Goal: Transaction & Acquisition: Download file/media

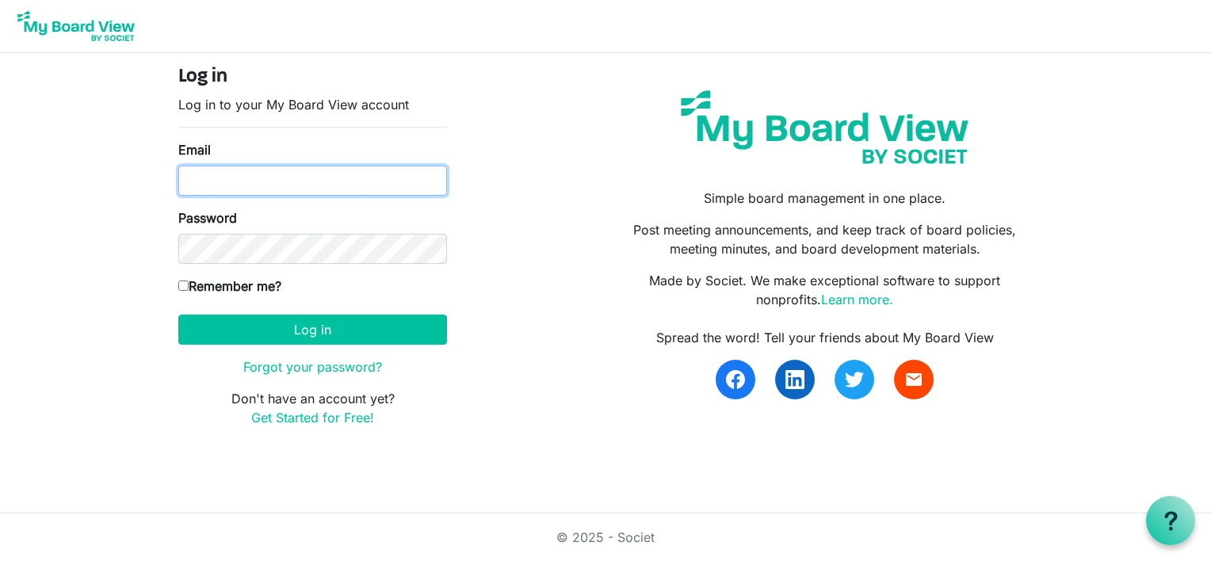
click at [216, 178] on input "Email" at bounding box center [312, 181] width 269 height 30
type input "lynnmkeays@yahoo.com"
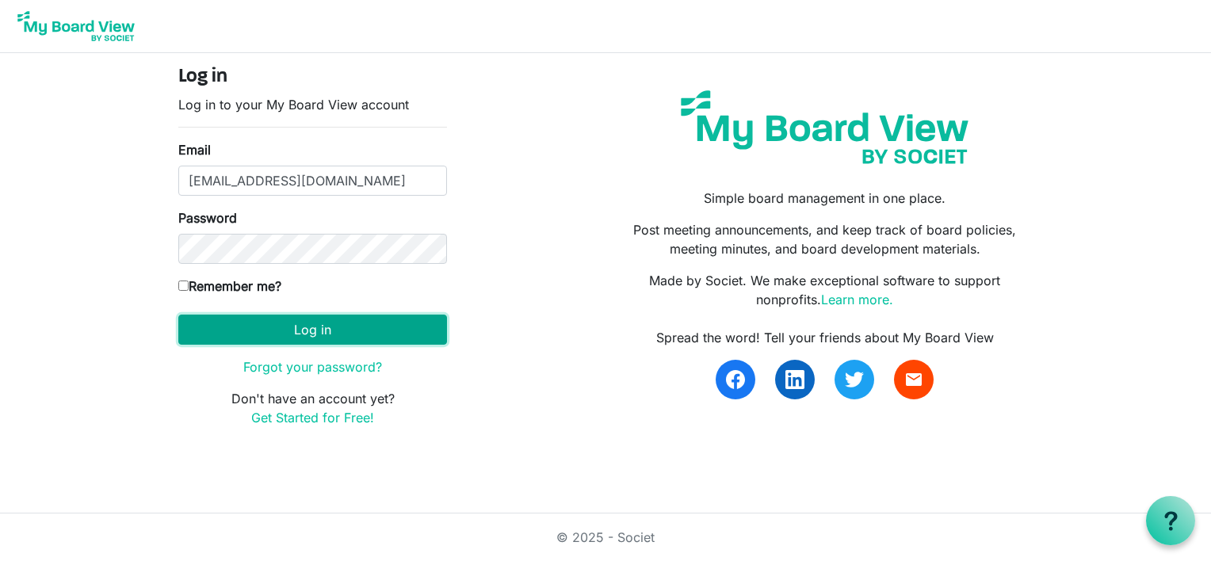
click at [239, 338] on button "Log in" at bounding box center [312, 330] width 269 height 30
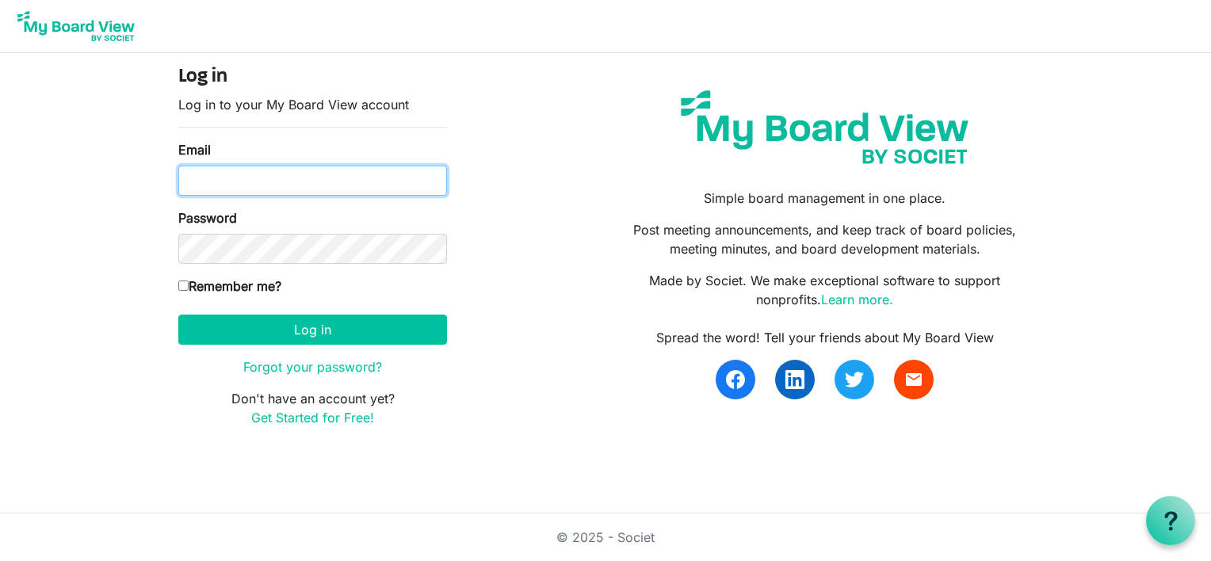
click at [216, 182] on input "Email" at bounding box center [312, 181] width 269 height 30
type input "[EMAIL_ADDRESS][DOMAIN_NAME]"
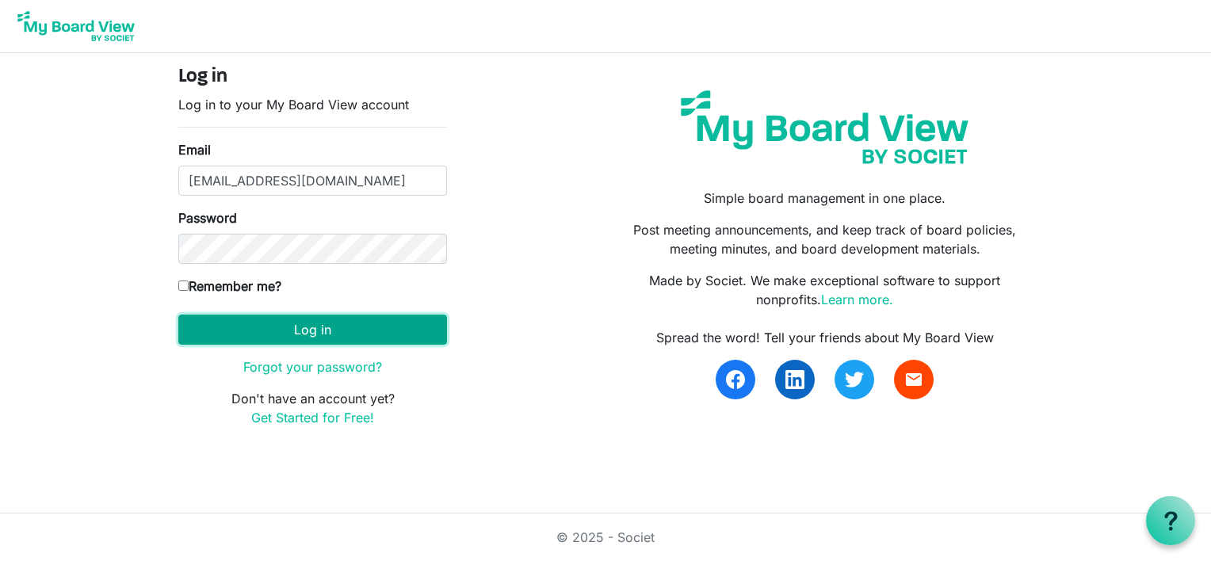
click at [277, 332] on button "Log in" at bounding box center [312, 330] width 269 height 30
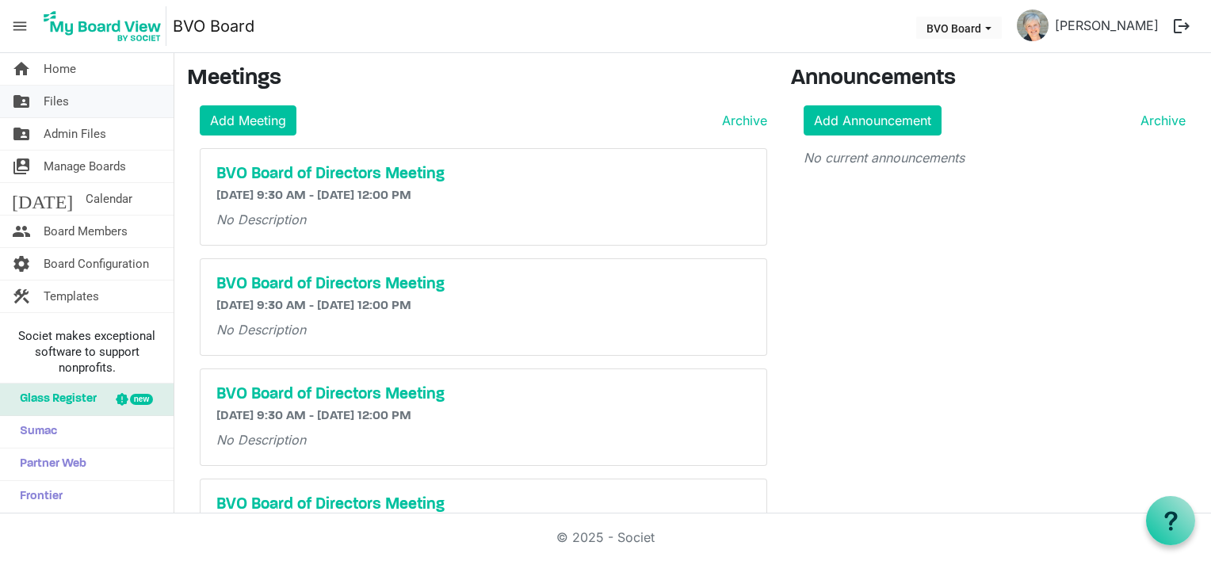
click at [59, 95] on span "Files" at bounding box center [56, 102] width 25 height 32
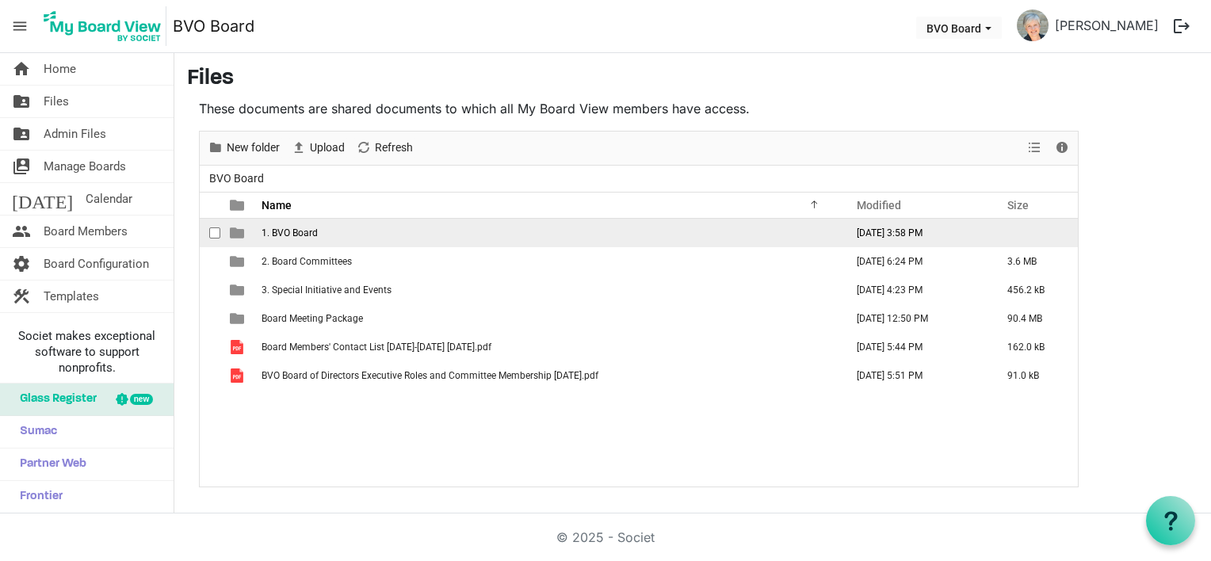
click at [315, 235] on span "1. BVO Board" at bounding box center [290, 232] width 56 height 11
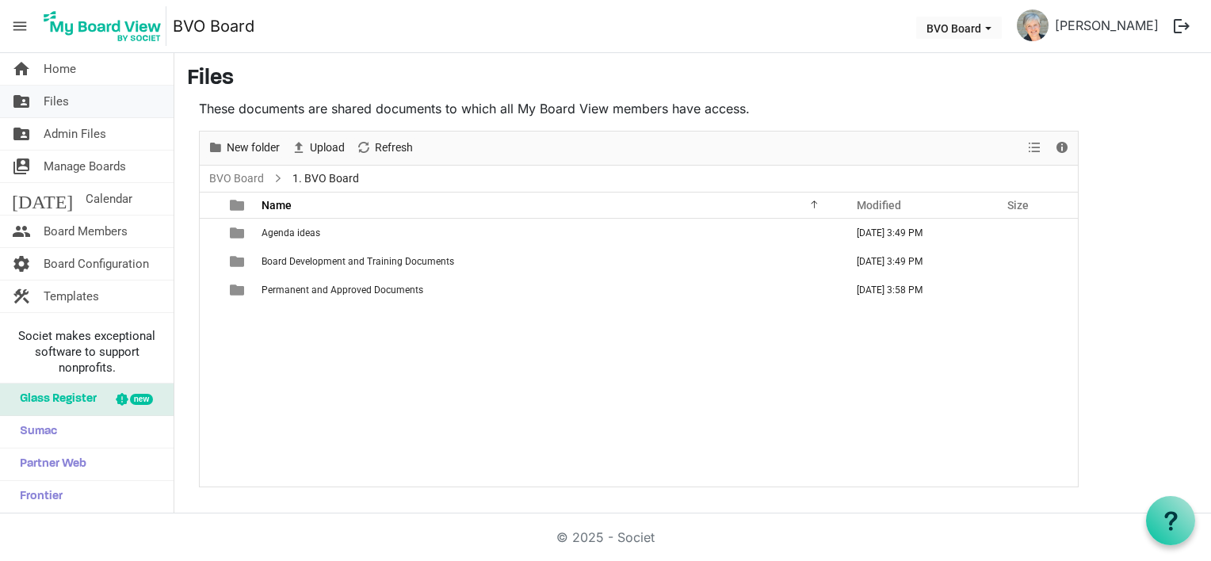
click at [71, 102] on link "folder_shared Files" at bounding box center [87, 102] width 174 height 32
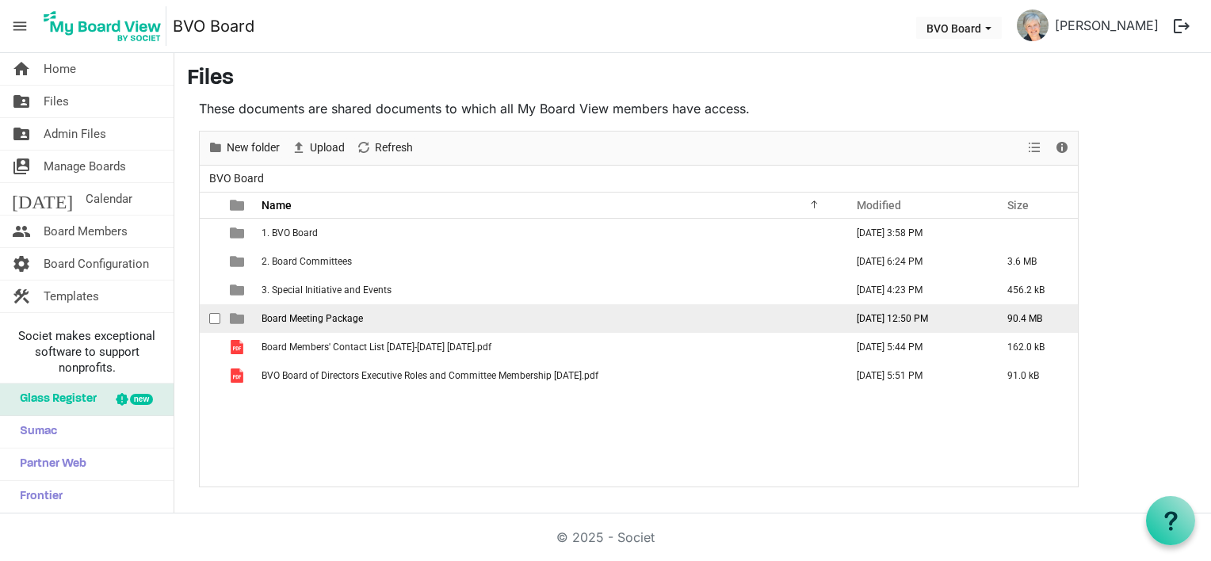
click at [304, 315] on span "Board Meeting Package" at bounding box center [312, 318] width 101 height 11
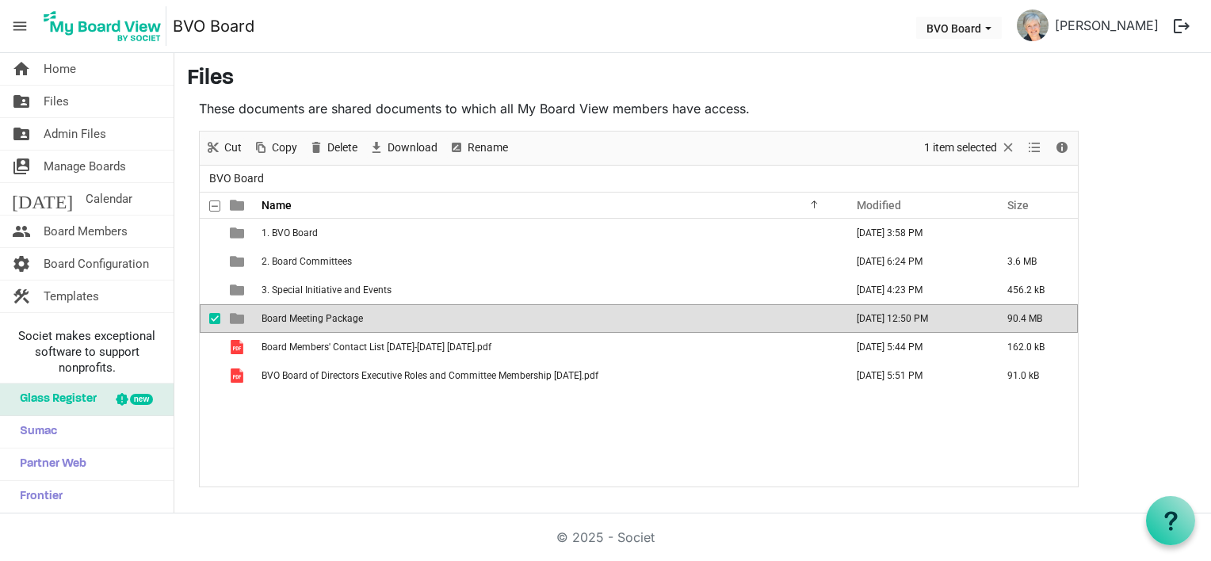
click at [304, 315] on span "Board Meeting Package" at bounding box center [312, 318] width 101 height 11
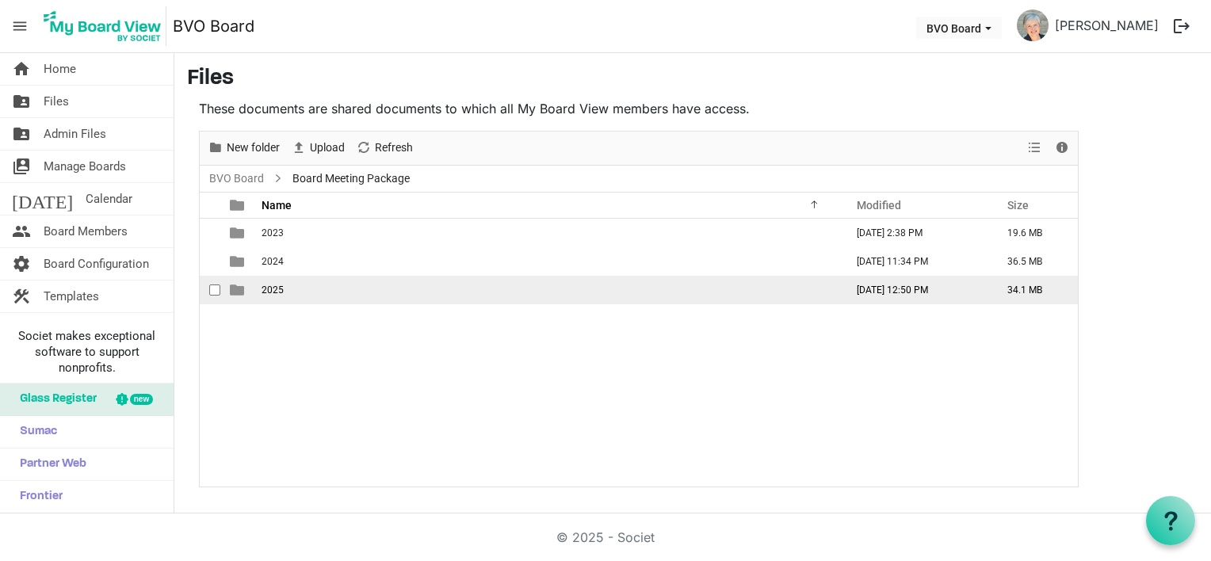
click at [304, 292] on td "2025" at bounding box center [548, 290] width 583 height 29
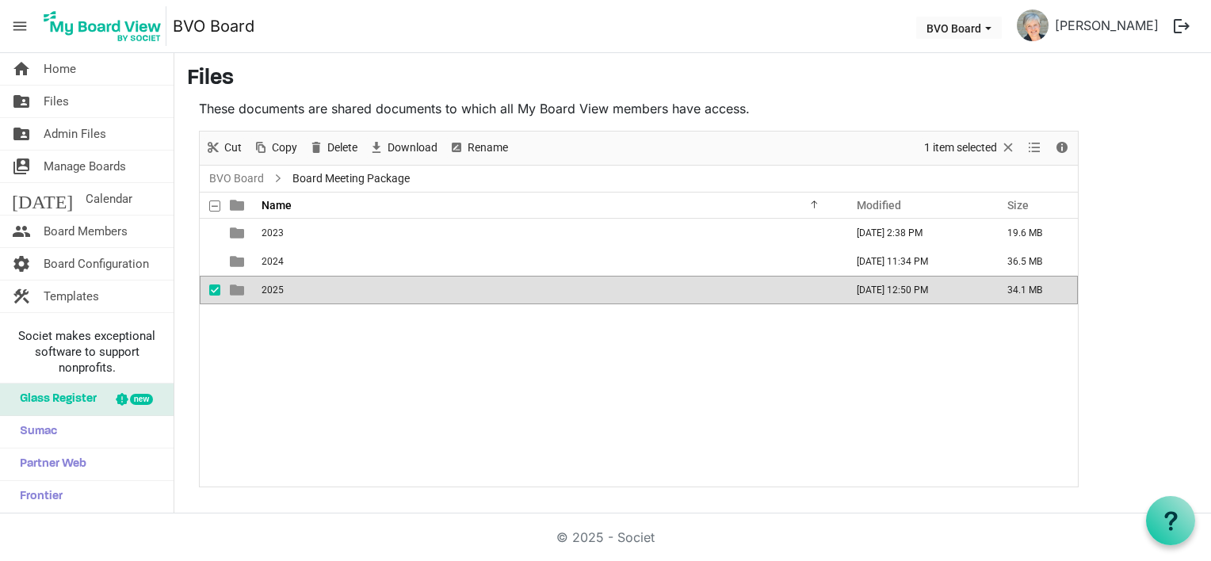
click at [304, 292] on td "2025" at bounding box center [548, 290] width 583 height 29
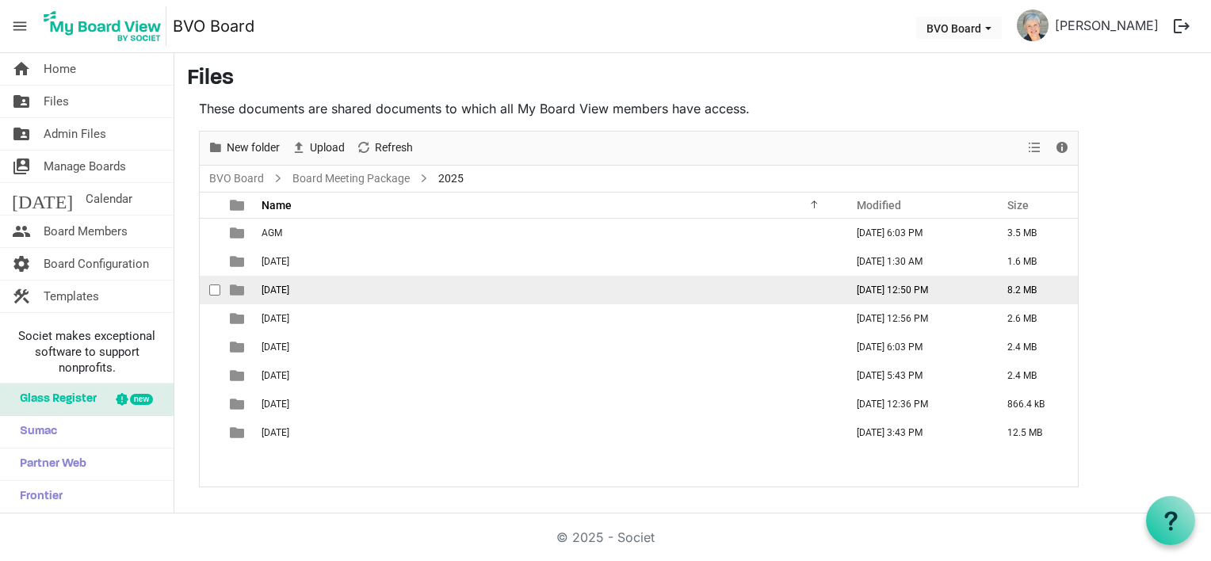
click at [289, 292] on span "August 28, 2025" at bounding box center [276, 290] width 28 height 11
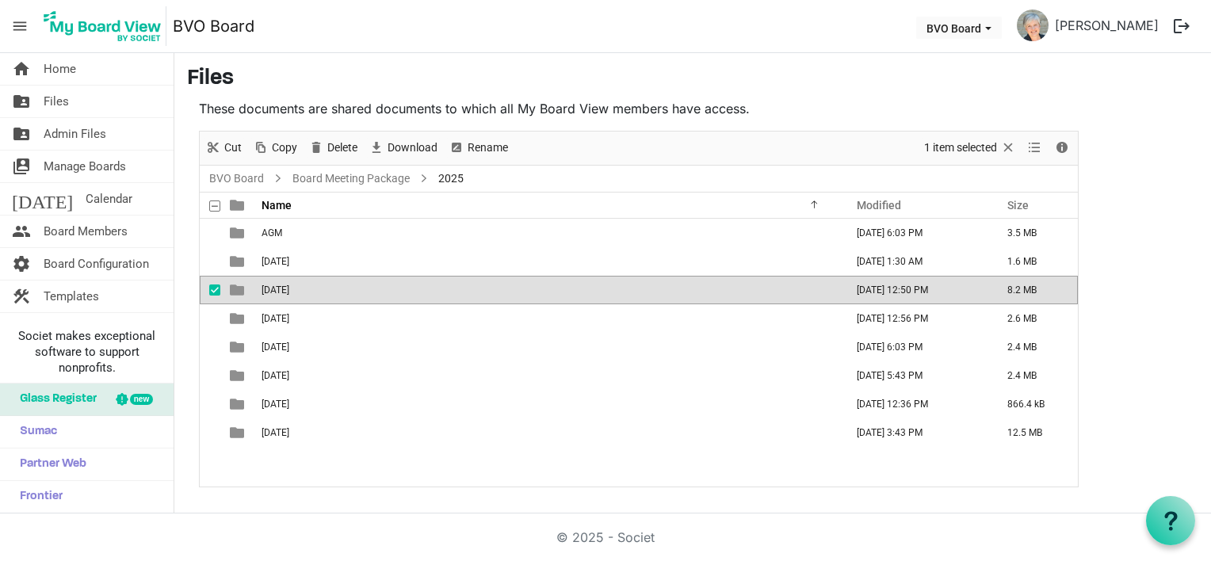
click at [289, 292] on span "August 28, 2025" at bounding box center [276, 290] width 28 height 11
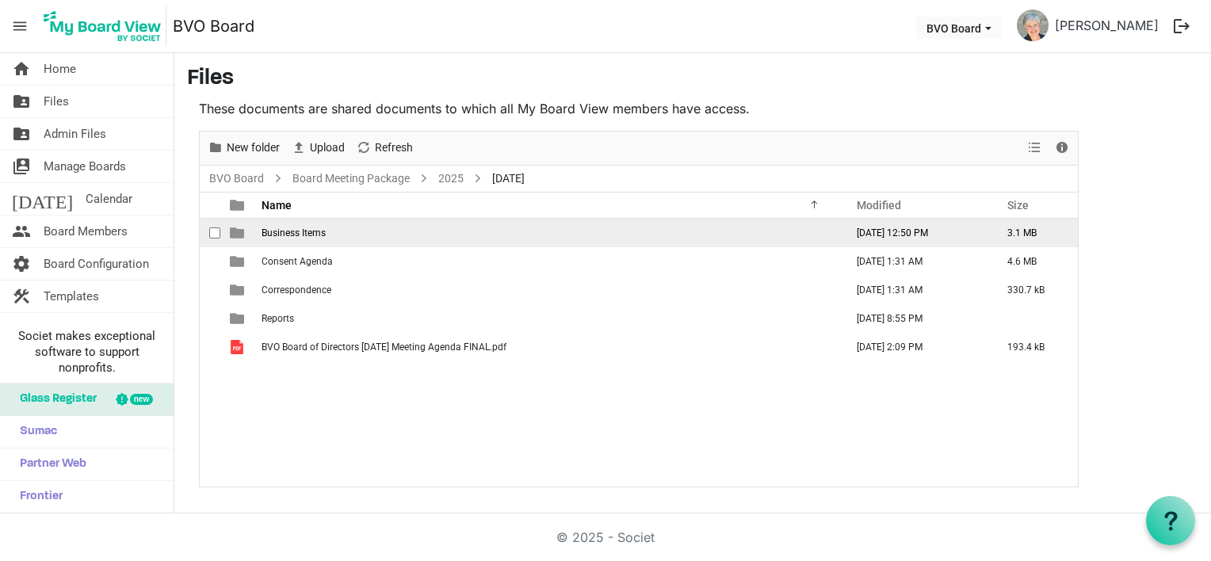
click at [307, 227] on span "Business Items" at bounding box center [294, 232] width 64 height 11
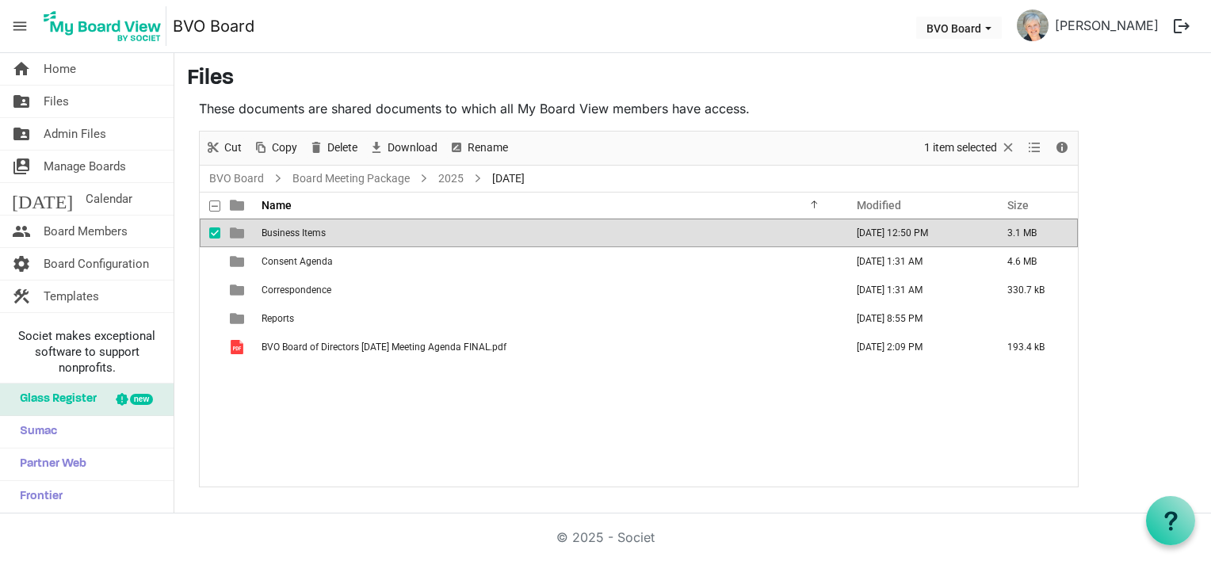
click at [307, 227] on span "Business Items" at bounding box center [294, 232] width 64 height 11
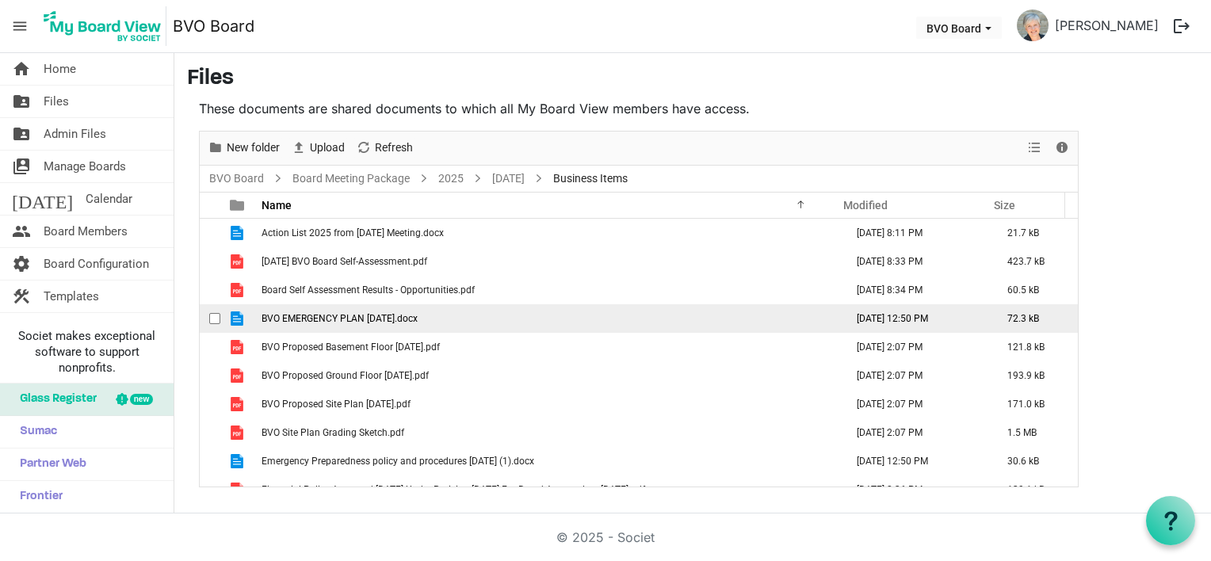
click at [395, 319] on span "BVO EMERGENCY PLAN August 25, 2025.docx" at bounding box center [340, 318] width 156 height 11
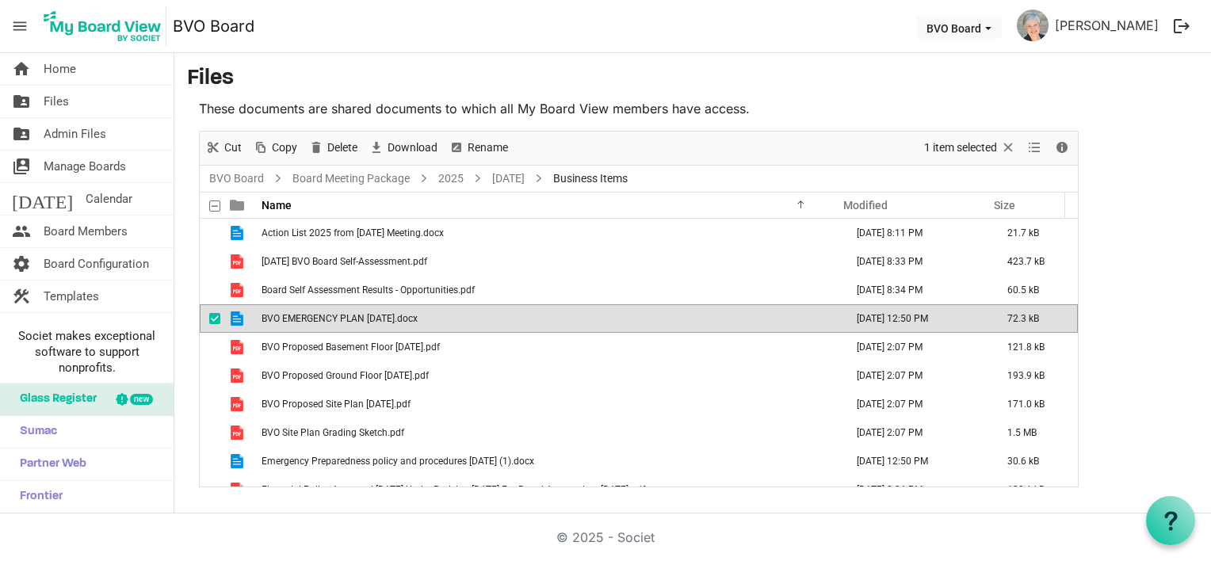
click at [467, 319] on td "BVO EMERGENCY PLAN August 25, 2025.docx" at bounding box center [548, 318] width 583 height 29
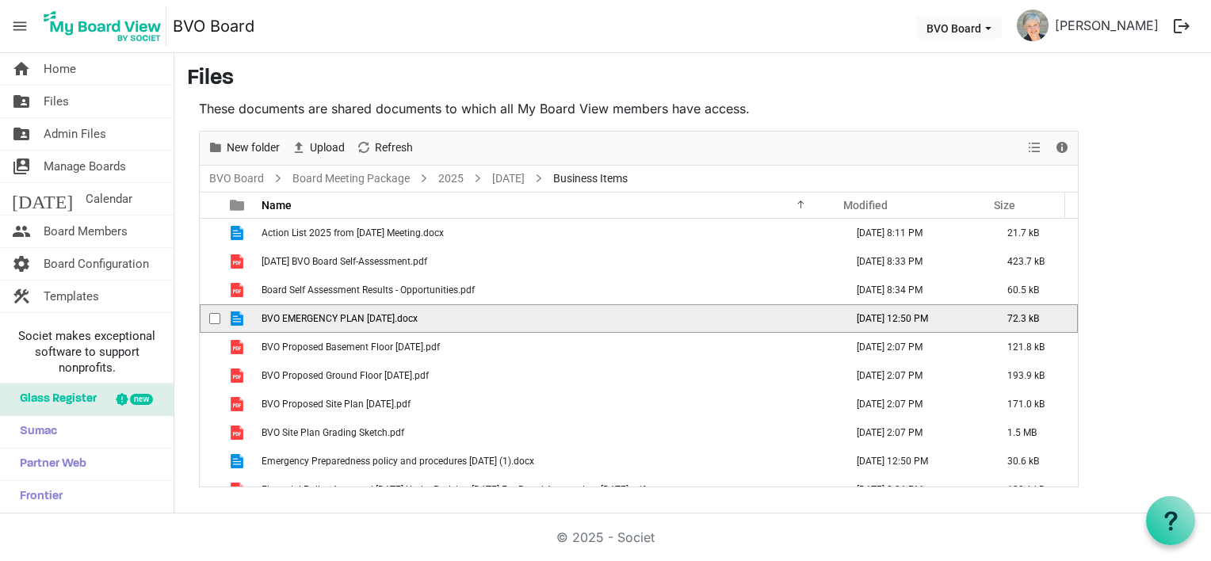
click at [467, 319] on td "BVO EMERGENCY PLAN August 25, 2025.docx" at bounding box center [548, 318] width 583 height 29
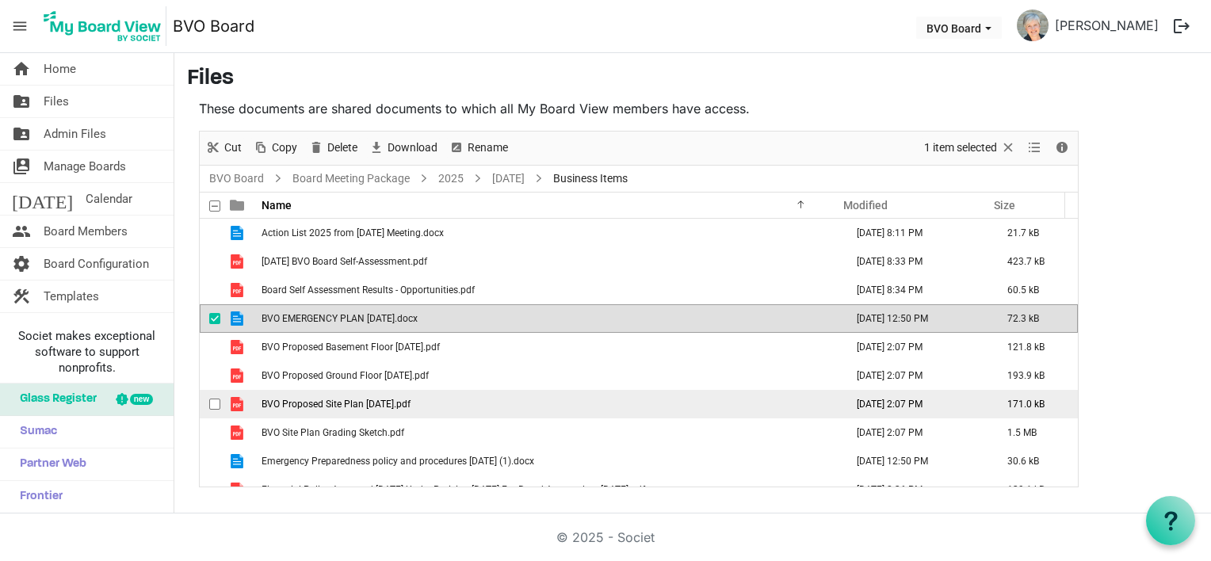
scroll to position [17, 0]
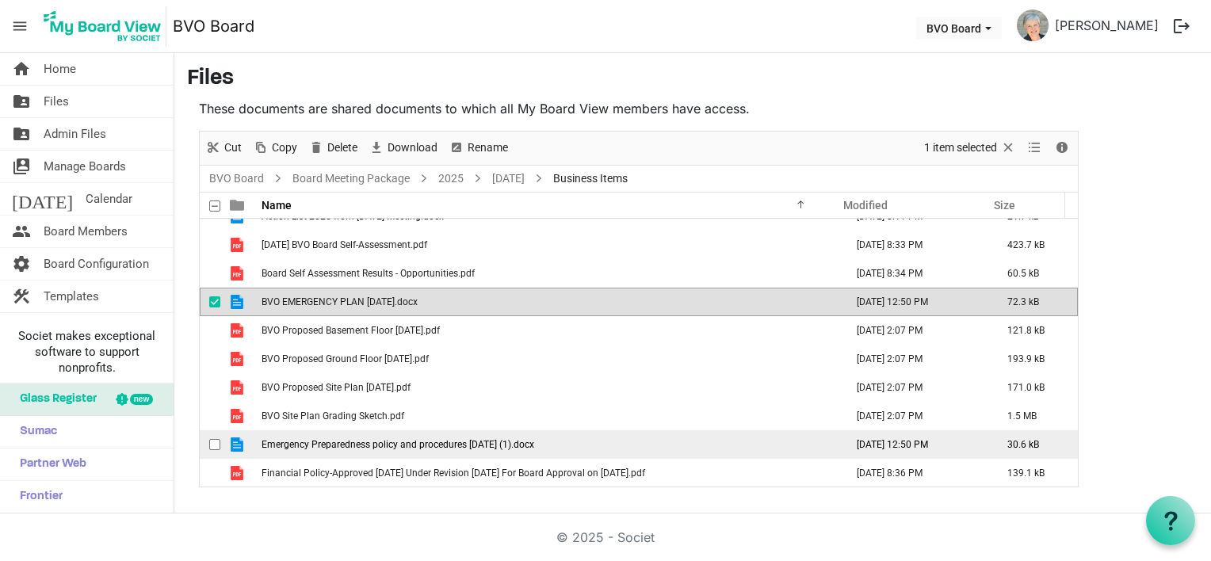
click at [359, 439] on span "Emergency Preparedness policy and procedures June 19 2025 (1).docx" at bounding box center [398, 444] width 273 height 11
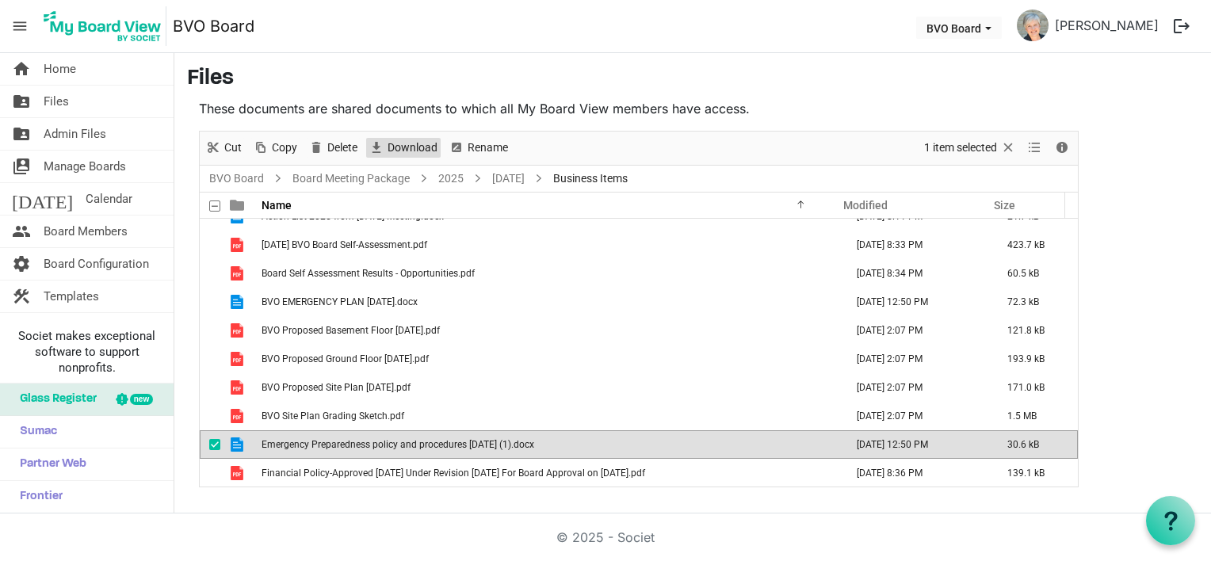
click at [418, 148] on span "Download" at bounding box center [412, 148] width 53 height 20
